Goal: Task Accomplishment & Management: Manage account settings

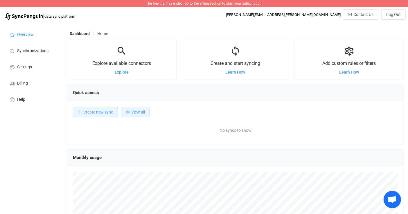
scroll to position [112, 337]
click at [29, 83] on li "Billing" at bounding box center [32, 83] width 58 height 16
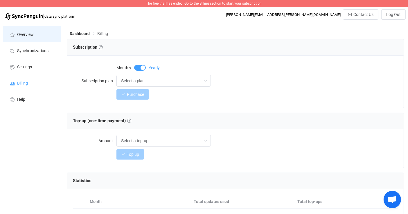
click at [33, 36] on span "Overview" at bounding box center [25, 35] width 17 height 5
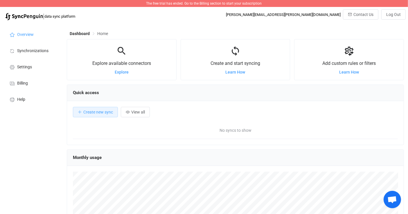
scroll to position [112, 337]
click at [392, 15] on span "Log Out" at bounding box center [393, 14] width 15 height 5
